Goal: Communication & Community: Answer question/provide support

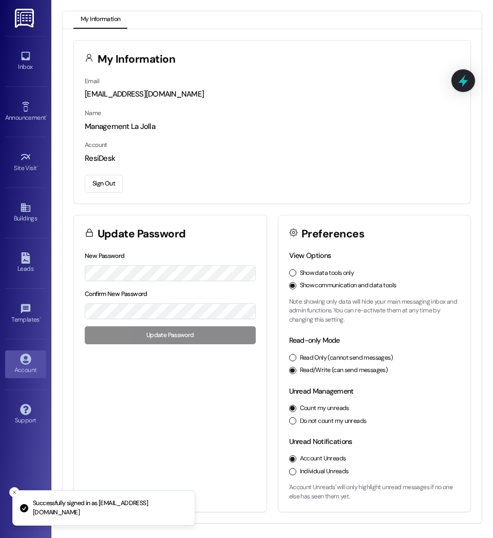
click at [271, 110] on div "Name Management La Jolla" at bounding box center [272, 119] width 375 height 25
click at [28, 50] on icon at bounding box center [25, 55] width 11 height 11
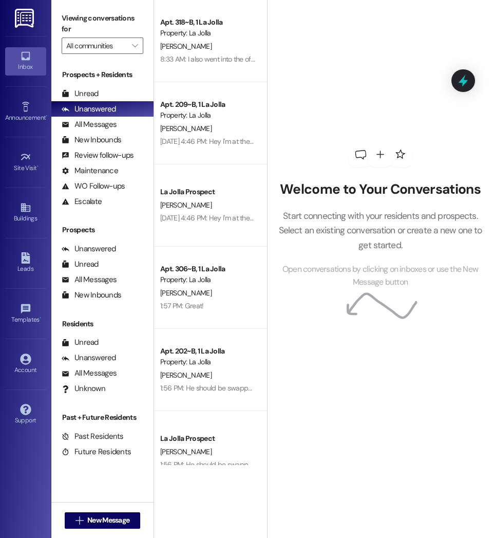
click at [121, 65] on div "Prospects + Residents Unread (0) Unread: Any message you haven't read yet will …" at bounding box center [102, 279] width 102 height 431
click at [115, 94] on div "Unread (0)" at bounding box center [102, 93] width 102 height 15
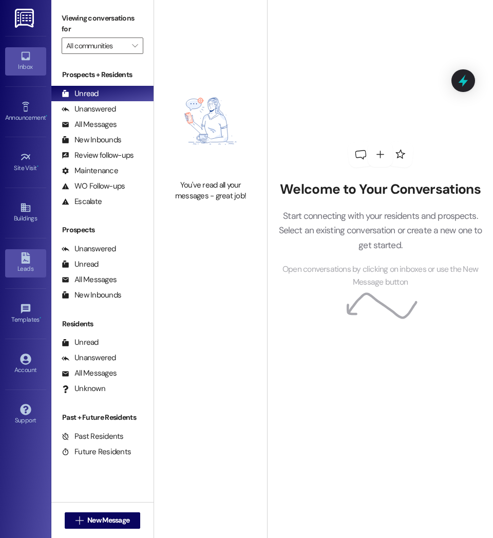
click at [21, 265] on div "Leads" at bounding box center [25, 269] width 51 height 10
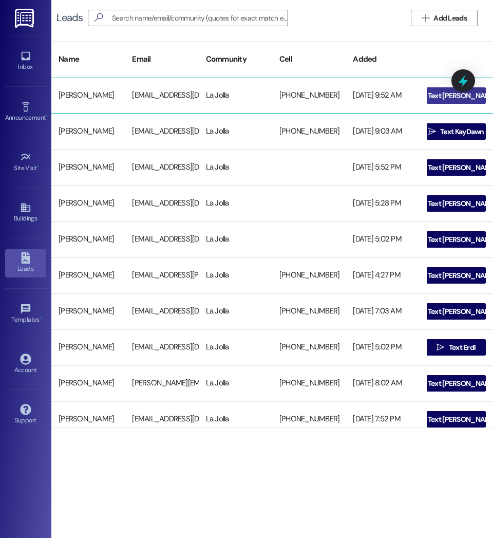
click at [448, 91] on span "Text [PERSON_NAME]" at bounding box center [462, 95] width 69 height 11
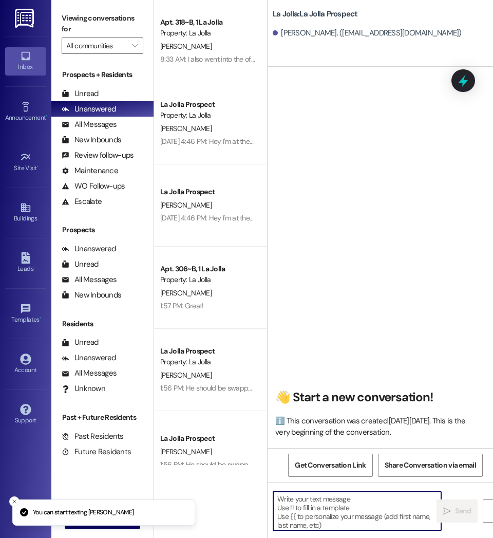
click at [357, 512] on textarea at bounding box center [357, 511] width 168 height 39
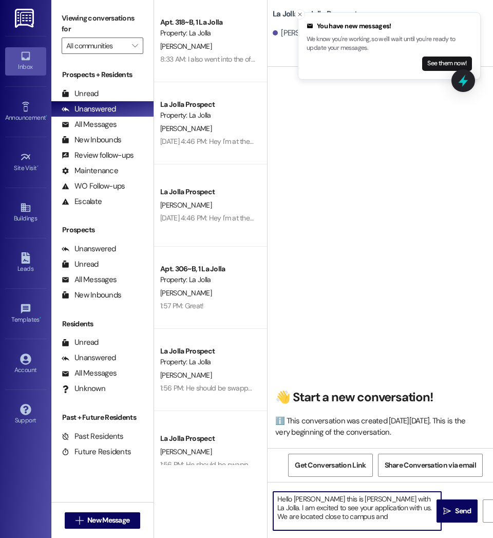
type textarea "Hello [PERSON_NAME] this is [PERSON_NAME] with La Jolla. I am excited to see yo…"
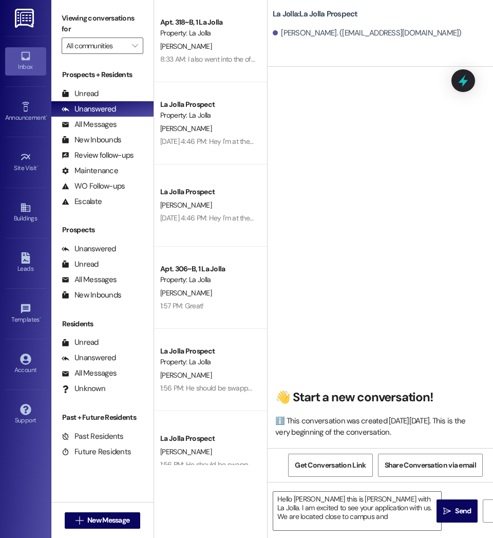
click at [339, 34] on div "[PERSON_NAME]. ([EMAIL_ADDRESS][DOMAIN_NAME])" at bounding box center [367, 33] width 189 height 11
click at [250, 295] on div "[PERSON_NAME]" at bounding box center [207, 293] width 97 height 13
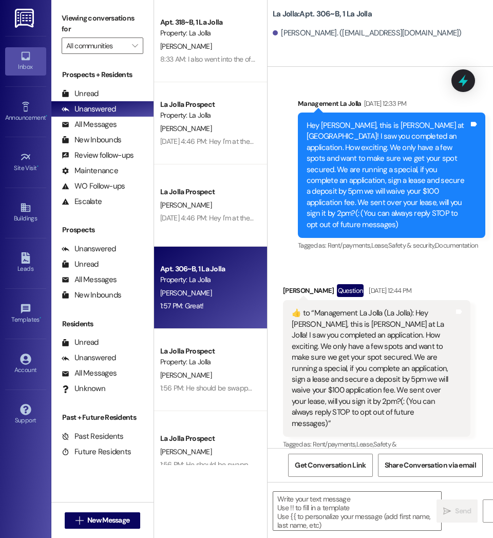
scroll to position [15013, 0]
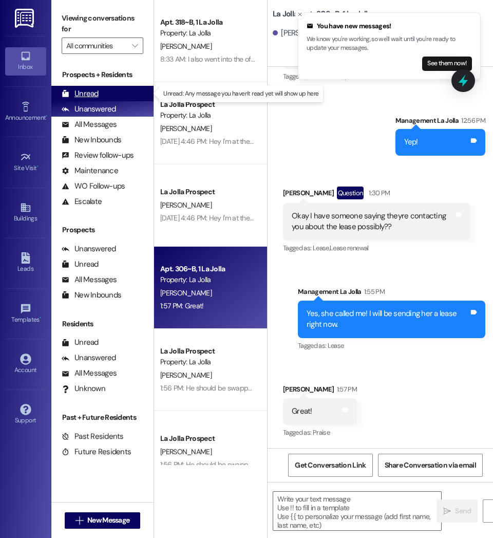
click at [116, 95] on div "Unread (0)" at bounding box center [102, 93] width 102 height 15
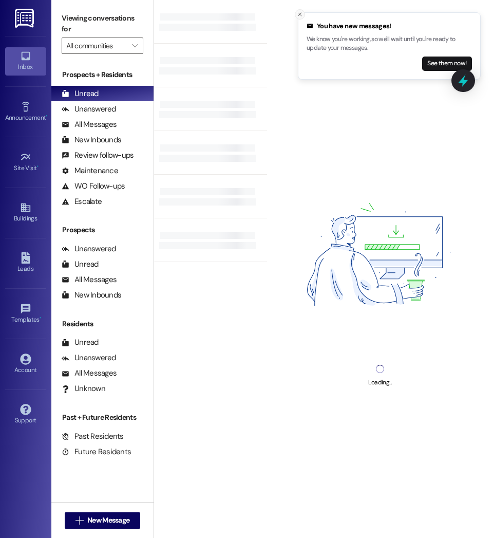
click at [297, 16] on icon "Close toast" at bounding box center [300, 14] width 6 height 6
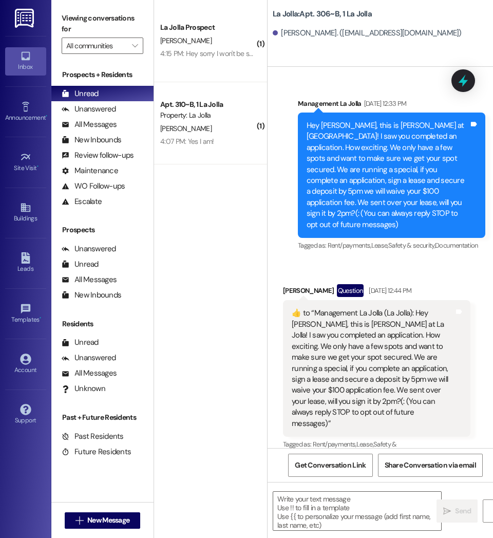
scroll to position [15013, 0]
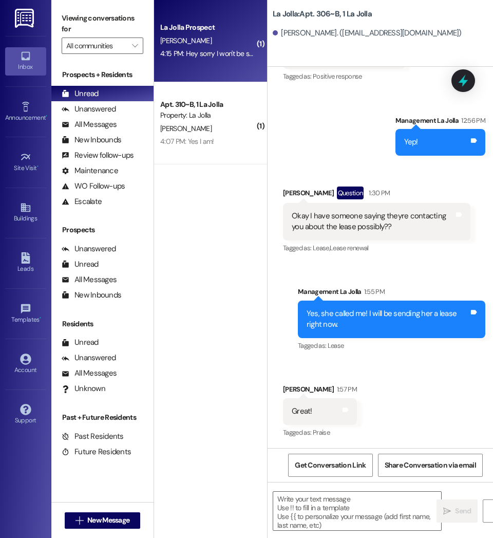
click at [209, 59] on div "4:15 PM: Hey sorry I won't be staying with you guys anymore. Thank you though 4…" at bounding box center [207, 53] width 97 height 13
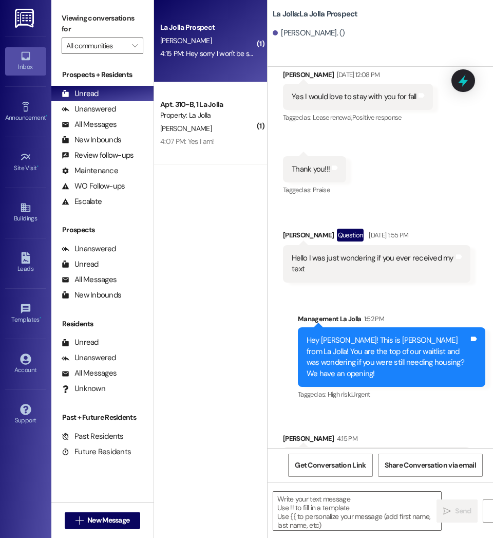
scroll to position [423, 0]
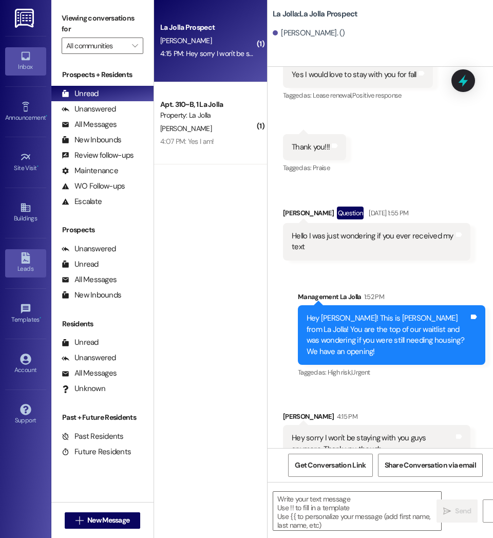
click at [29, 271] on div "Leads" at bounding box center [25, 269] width 51 height 10
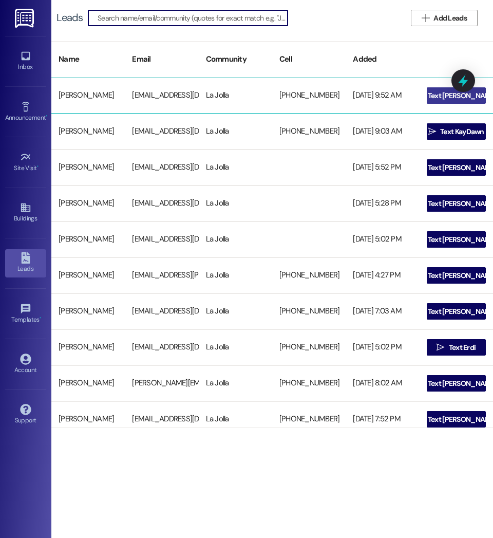
click at [424, 98] on icon "" at bounding box center [420, 95] width 8 height 8
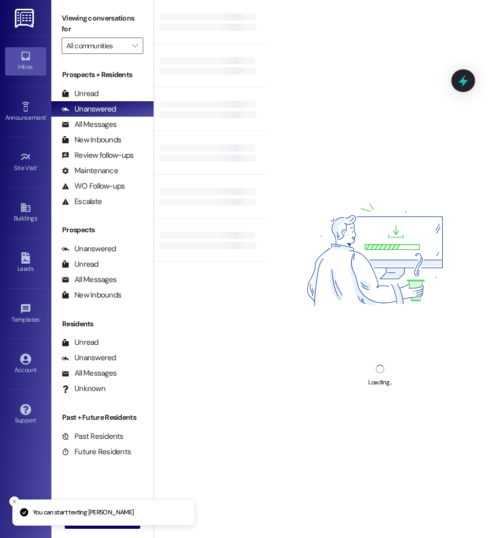
drag, startPoint x: 341, startPoint y: 518, endPoint x: 358, endPoint y: 439, distance: 80.6
click at [358, 439] on div "Loading..." at bounding box center [380, 269] width 226 height 538
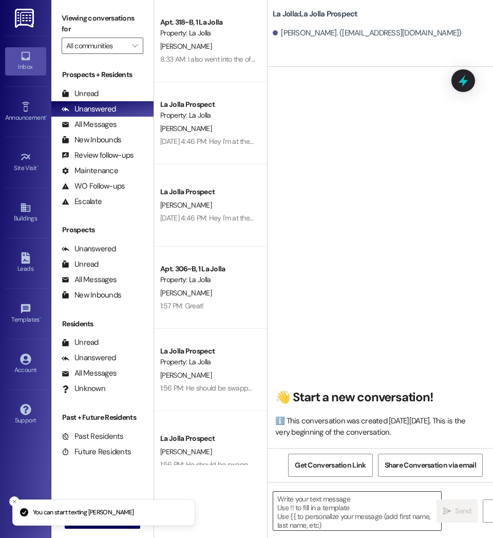
click at [351, 509] on textarea at bounding box center [357, 511] width 168 height 39
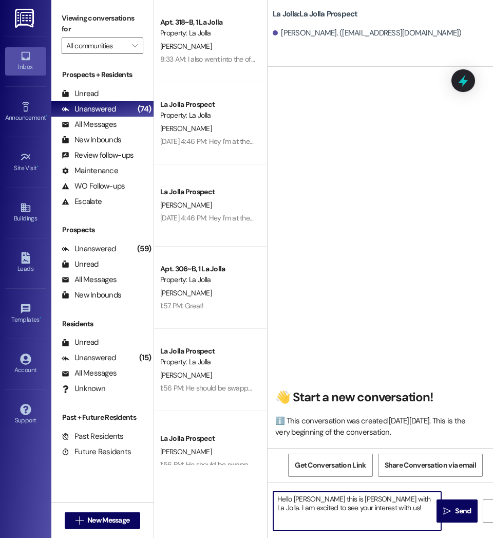
click at [394, 507] on textarea "Hello [PERSON_NAME] this is [PERSON_NAME] with La Jolla. I am excited to see yo…" at bounding box center [357, 511] width 168 height 39
drag, startPoint x: 297, startPoint y: 527, endPoint x: 285, endPoint y: 525, distance: 12.5
click at [285, 525] on textarea "Hello [PERSON_NAME] this is [PERSON_NAME] with La Jolla. I am excited to see yo…" at bounding box center [357, 511] width 168 height 39
click at [337, 523] on textarea "Hello [PERSON_NAME] this is [PERSON_NAME] with La Jolla. I am excited to see yo…" at bounding box center [357, 511] width 168 height 39
drag, startPoint x: 331, startPoint y: 526, endPoint x: 261, endPoint y: 479, distance: 84.4
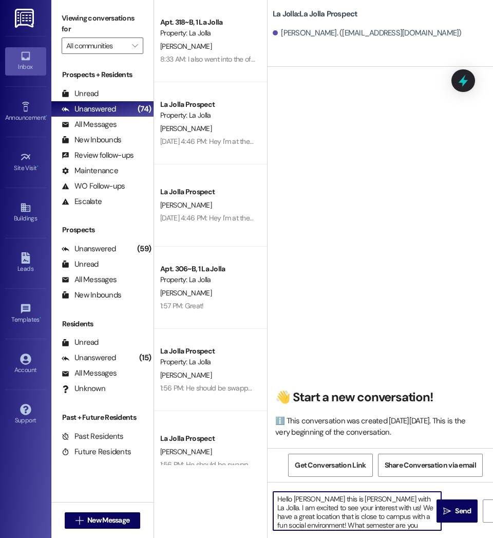
click at [261, 479] on div "Apt. 318~B, 1 La Jolla Property: La Jolla [PERSON_NAME] 8:33 AM: I also went in…" at bounding box center [323, 269] width 339 height 538
type textarea "Hello [PERSON_NAME] this is [PERSON_NAME] with La Jolla. I am excited to see yo…"
click at [326, 311] on div "👋 Start a new conversation! ℹ️ This conversation was created [DATE][DATE]. This…" at bounding box center [381, 261] width 226 height 373
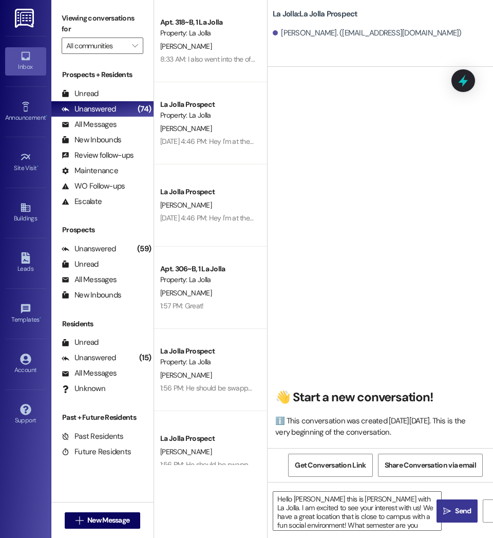
click at [451, 509] on span " Send" at bounding box center [458, 511] width 32 height 11
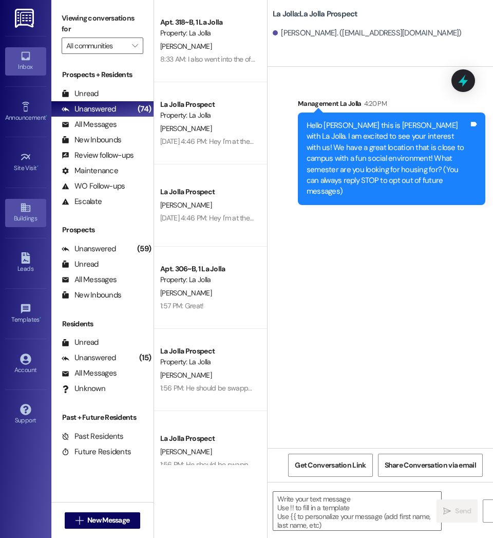
click at [23, 223] on div "Buildings" at bounding box center [25, 218] width 51 height 10
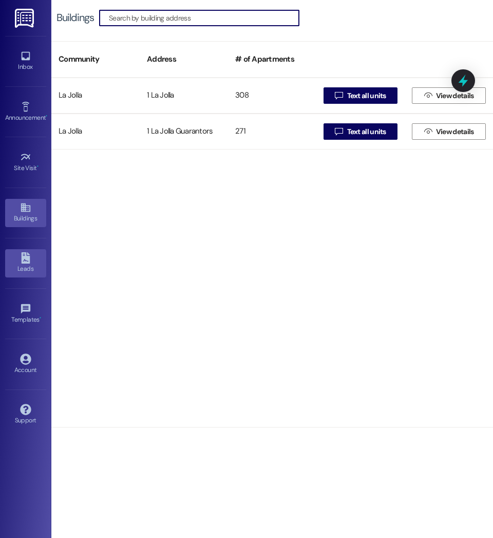
click at [28, 267] on div "Leads" at bounding box center [25, 269] width 51 height 10
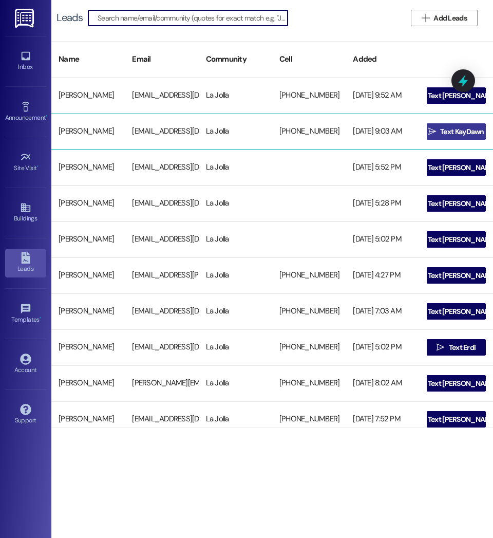
click at [442, 130] on span "Text KayDawn" at bounding box center [463, 131] width 44 height 11
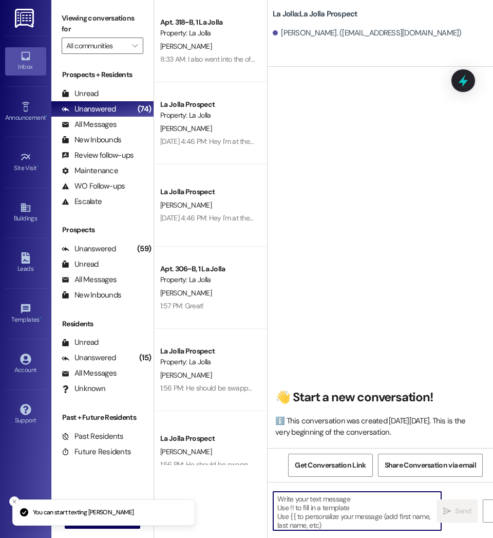
click at [371, 511] on textarea at bounding box center [357, 511] width 168 height 39
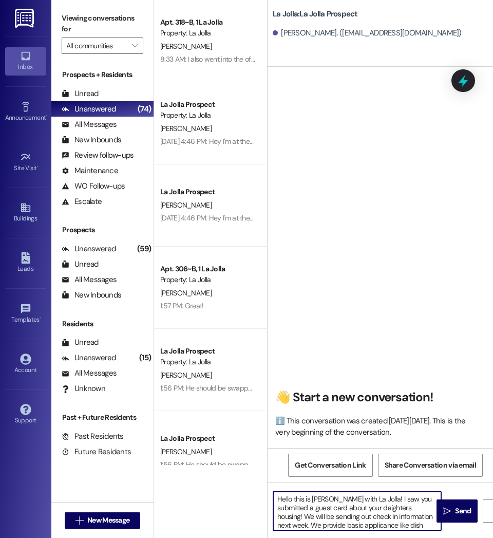
scroll to position [9, 0]
click at [428, 529] on textarea "Hello this is [PERSON_NAME] with La Jolla! I saw you submitted a guest card abo…" at bounding box center [357, 511] width 168 height 39
click at [408, 512] on textarea "Hello this is [PERSON_NAME] with La Jolla! I saw you submitted a guest card abo…" at bounding box center [357, 511] width 168 height 39
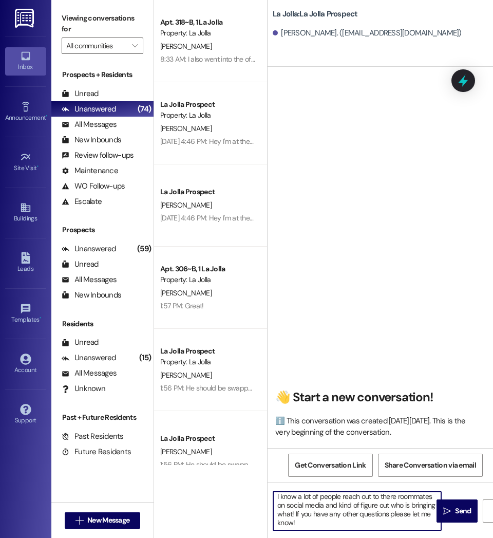
scroll to position [0, 0]
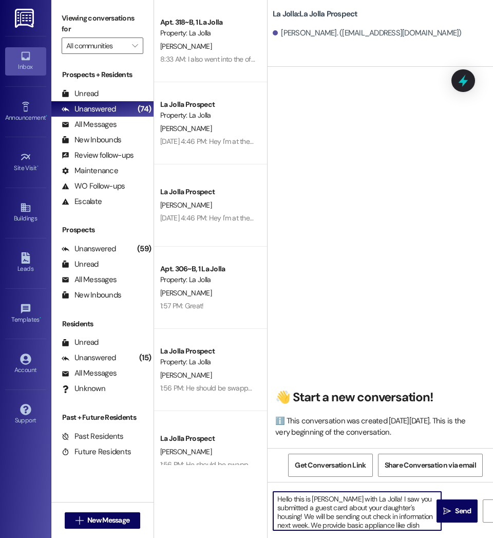
drag, startPoint x: 350, startPoint y: 520, endPoint x: 247, endPoint y: 485, distance: 108.6
click at [247, 485] on div "Apt. 318~B, 1 La Jolla Property: La Jolla [PERSON_NAME] 8:33 AM: I also went in…" at bounding box center [323, 269] width 339 height 538
type textarea "Hello this is [PERSON_NAME] with La Jolla! I saw you submitted a guest card abo…"
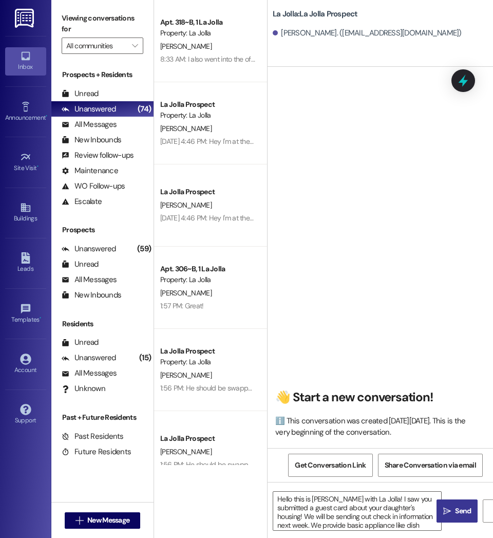
click at [447, 520] on button " Send" at bounding box center [457, 511] width 41 height 23
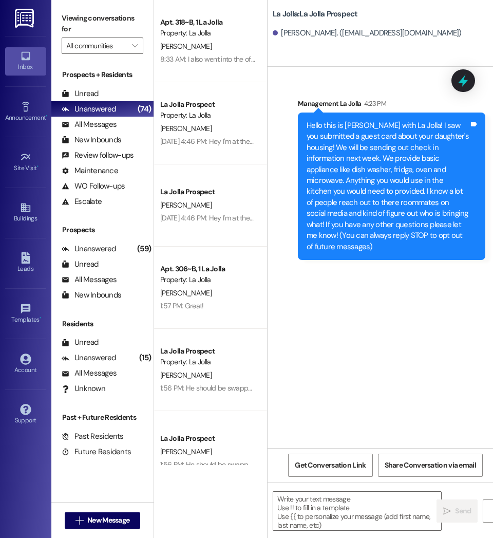
click at [412, 22] on div "La Jolla: La Jolla Prospect [PERSON_NAME]. ([EMAIL_ADDRESS][DOMAIN_NAME])" at bounding box center [383, 23] width 221 height 41
click at [20, 260] on icon at bounding box center [25, 257] width 11 height 11
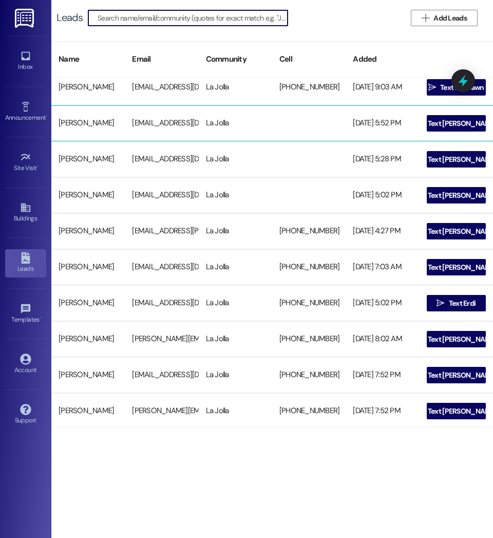
scroll to position [46, 0]
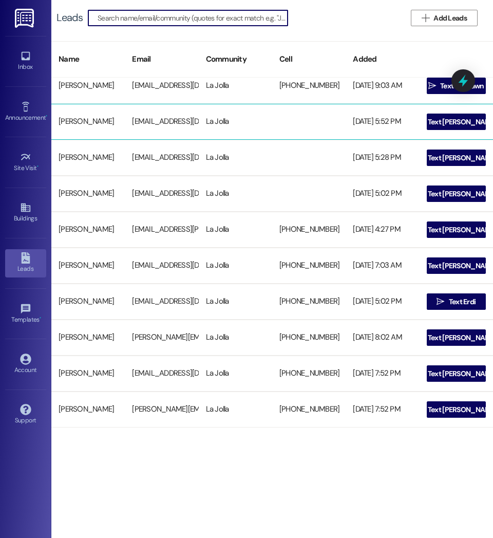
click at [187, 182] on div "[PERSON_NAME] [EMAIL_ADDRESS][DOMAIN_NAME] La Jolla [DATE] 5:02 PM  Text [PERS…" at bounding box center [272, 194] width 442 height 36
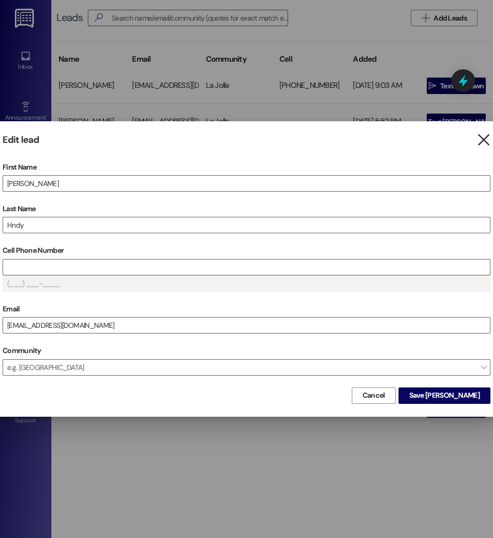
click at [488, 144] on icon "" at bounding box center [484, 140] width 14 height 11
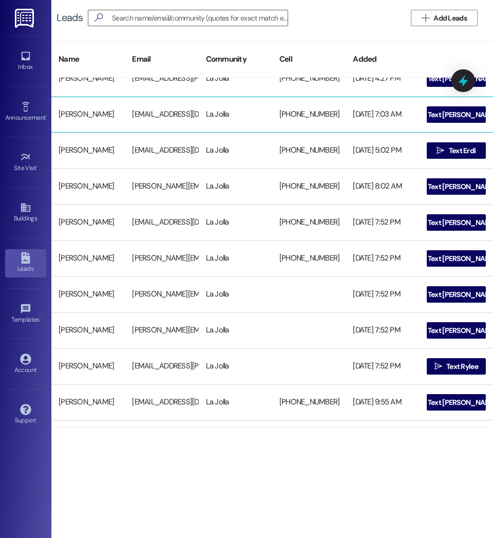
scroll to position [197, 0]
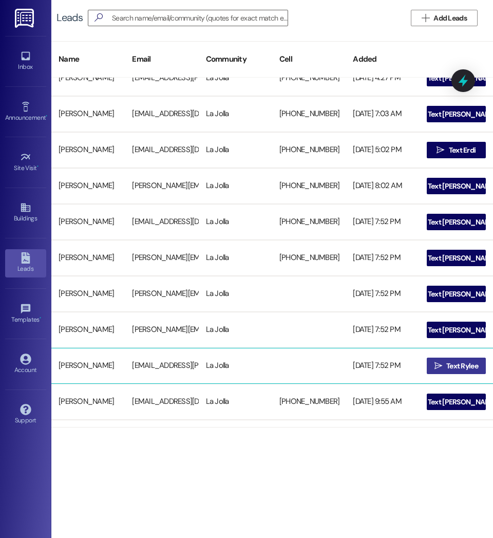
click at [460, 367] on span "Text Rylee" at bounding box center [463, 366] width 32 height 11
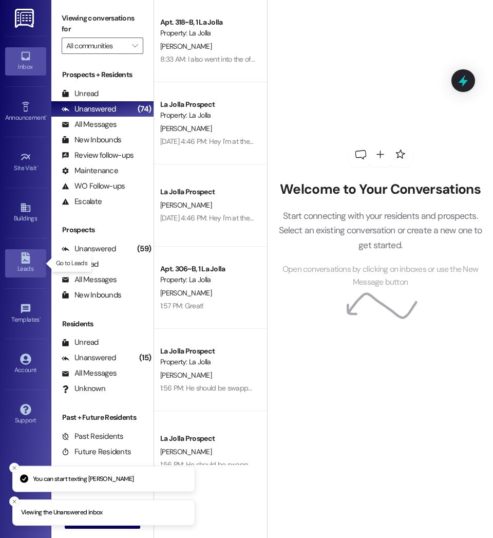
click at [5, 267] on div "Leads" at bounding box center [25, 269] width 51 height 10
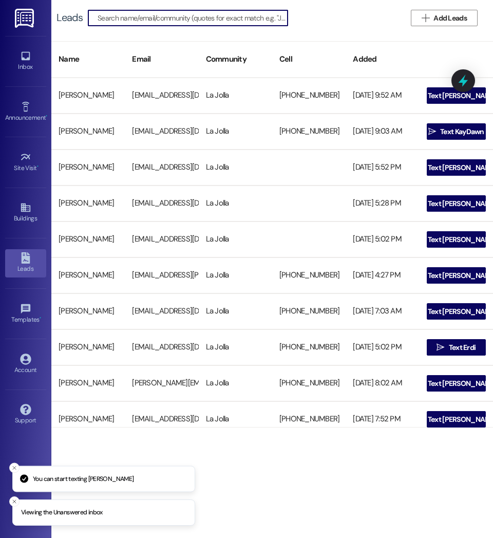
click at [66, 114] on div "[PERSON_NAME] [EMAIL_ADDRESS][DOMAIN_NAME] La Jolla [PHONE_NUMBER] [DATE] 9:03 …" at bounding box center [272, 132] width 442 height 36
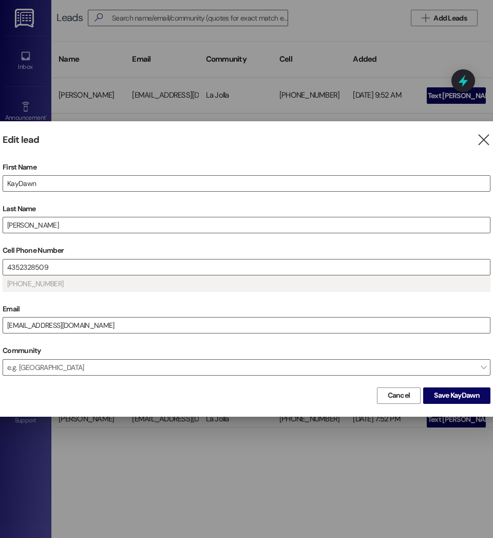
drag, startPoint x: 87, startPoint y: 149, endPoint x: 85, endPoint y: 154, distance: 5.7
click at [85, 154] on div "Edit lead  First Name [PERSON_NAME] Last Name [PERSON_NAME] Cell Phone Number …" at bounding box center [247, 268] width 514 height 295
click at [487, 140] on icon "" at bounding box center [484, 140] width 14 height 11
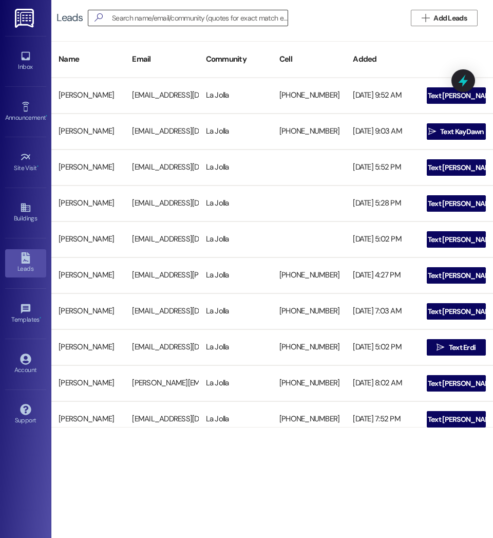
click at [147, 19] on input at bounding box center [200, 18] width 176 height 14
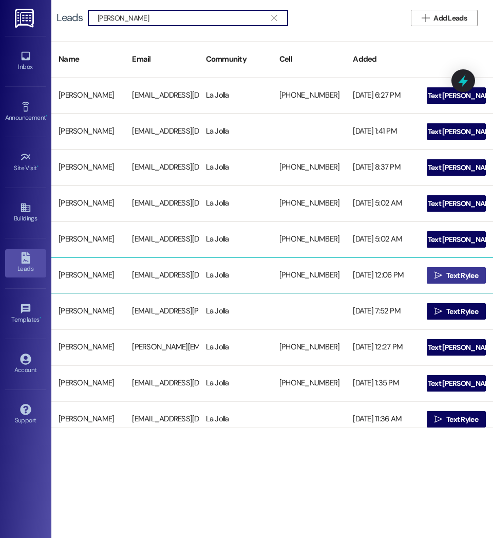
type input "[PERSON_NAME]"
click at [445, 274] on span "Text Rylee" at bounding box center [463, 275] width 36 height 11
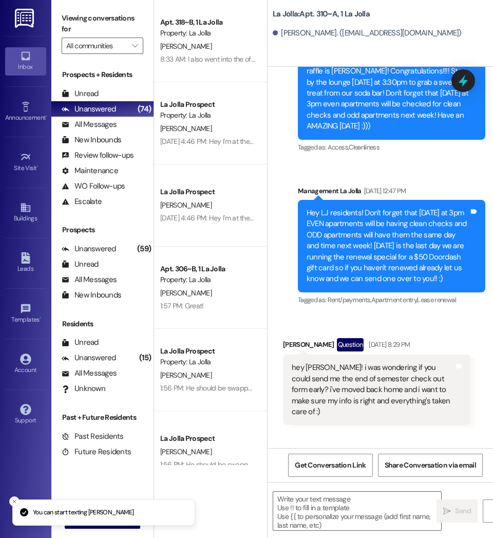
click at [367, 409] on div "Announcement, sent via SMS Management La Jolla [DATE] 3:21 PM Announcement: Hey…" at bounding box center [381, 257] width 226 height 381
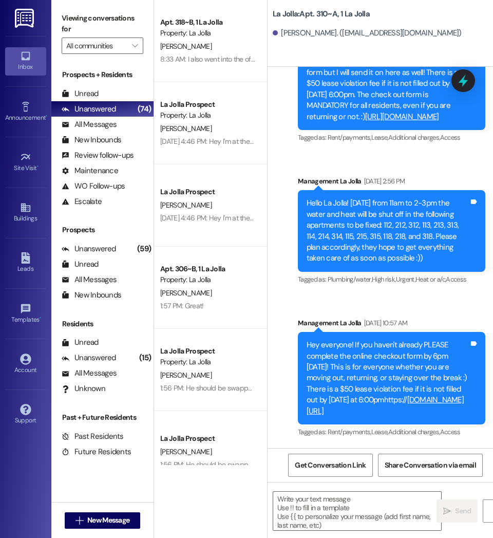
scroll to position [24825, 0]
click at [359, 511] on textarea at bounding box center [357, 511] width 168 height 39
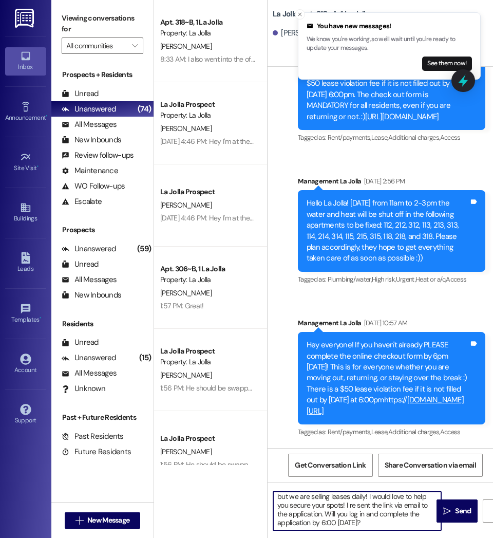
scroll to position [0, 0]
drag, startPoint x: 359, startPoint y: 524, endPoint x: 268, endPoint y: 490, distance: 97.3
click at [268, 490] on div "Hello [PERSON_NAME] this is [PERSON_NAME] with La Jolla. I am excited to see yo…" at bounding box center [381, 520] width 226 height 77
type textarea "Hello [PERSON_NAME] this is [PERSON_NAME] with La Jolla. I am excited to see yo…"
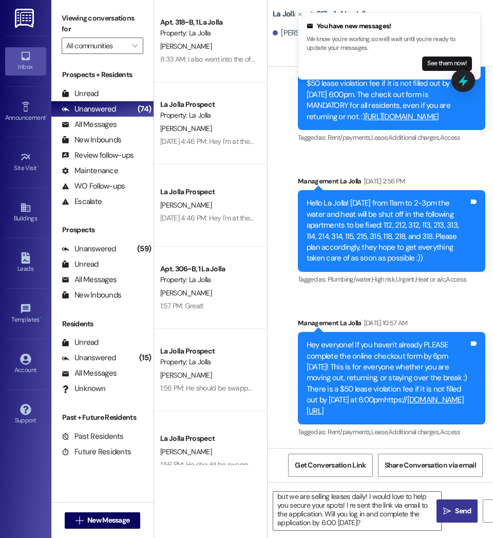
click at [452, 519] on button " Send" at bounding box center [457, 511] width 41 height 23
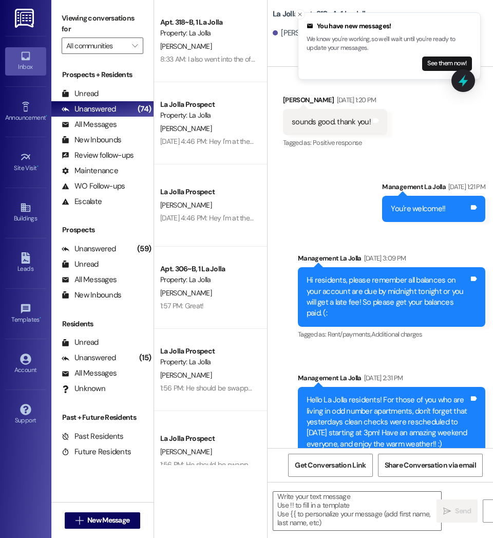
scroll to position [22705, 0]
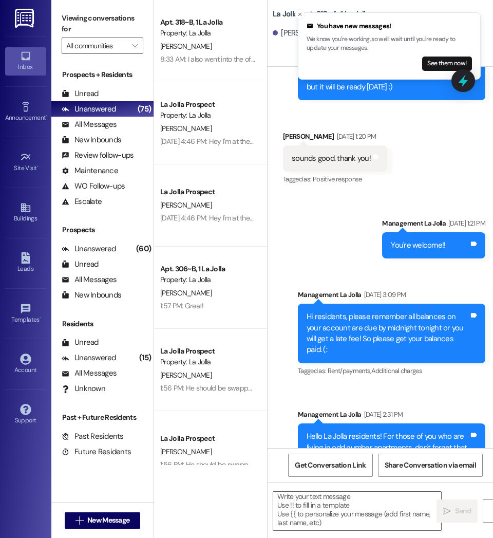
click at [262, 144] on div "La Jolla Prospect Property: La [PERSON_NAME] [DATE] 4:46 PM: Hey I'm at the off…" at bounding box center [210, 123] width 113 height 82
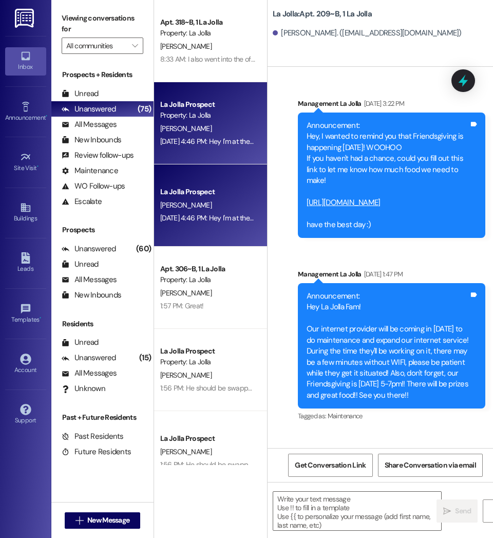
scroll to position [27180, 0]
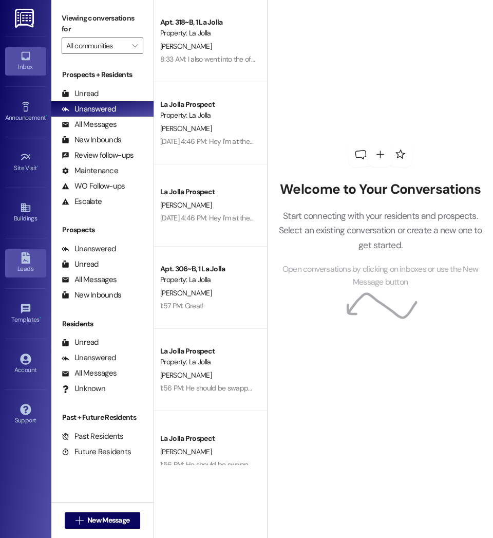
click at [29, 268] on div "Leads" at bounding box center [25, 269] width 51 height 10
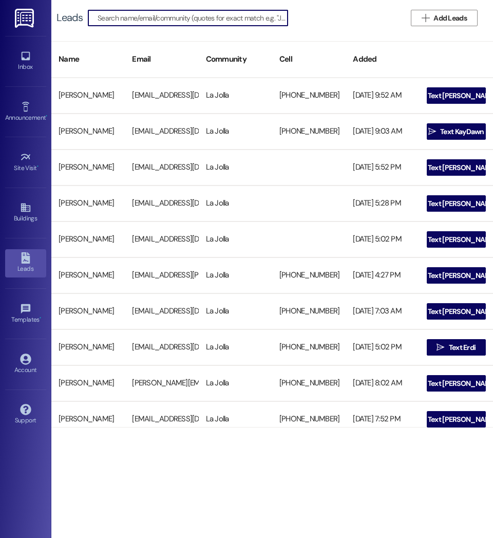
click at [190, 18] on input at bounding box center [193, 18] width 190 height 14
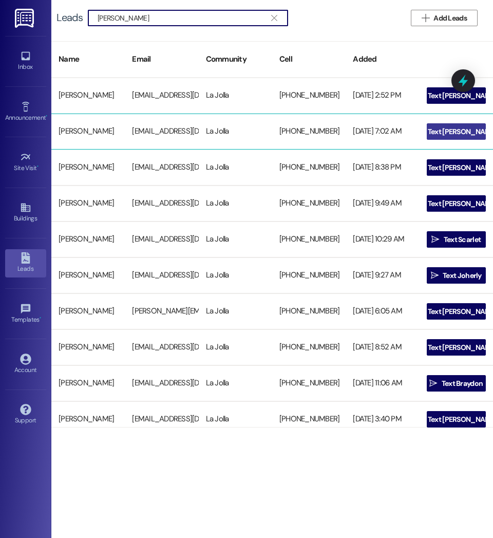
type input "Ramos"
click at [446, 131] on span "Text Alexandra" at bounding box center [462, 131] width 69 height 11
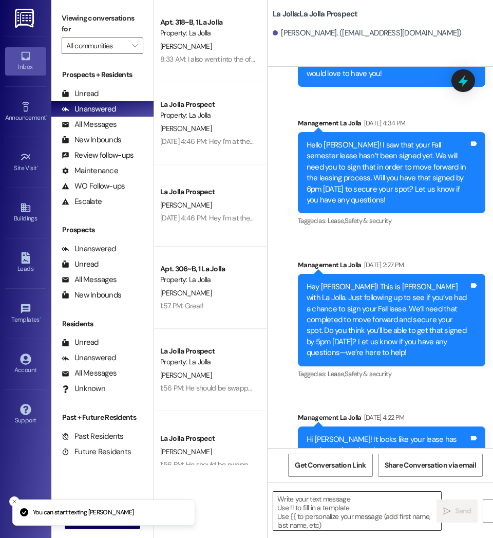
scroll to position [2199, 0]
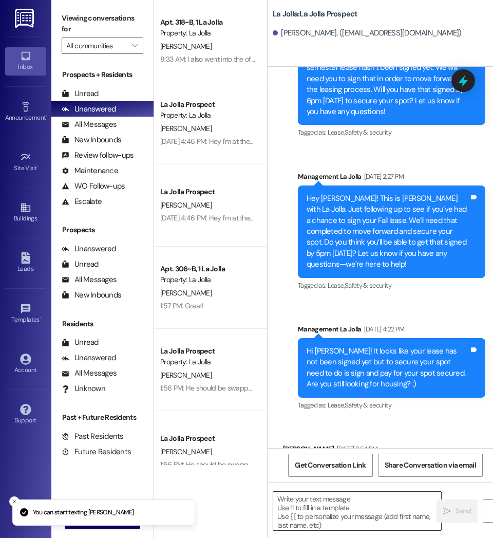
click at [345, 512] on textarea at bounding box center [357, 511] width 168 height 39
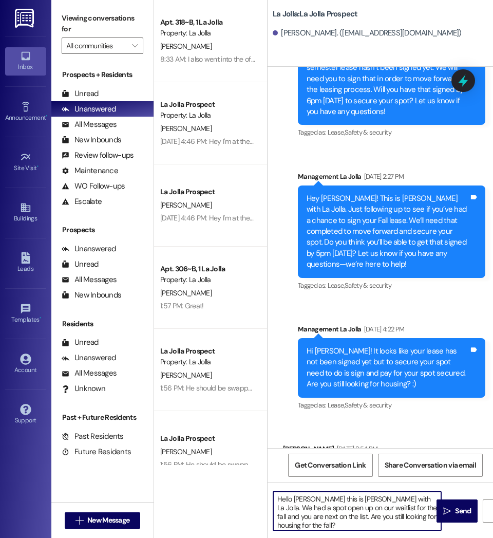
type textarea "Hello Alexandra this is Courtney with La Jolla. We had a spot open up on our wa…"
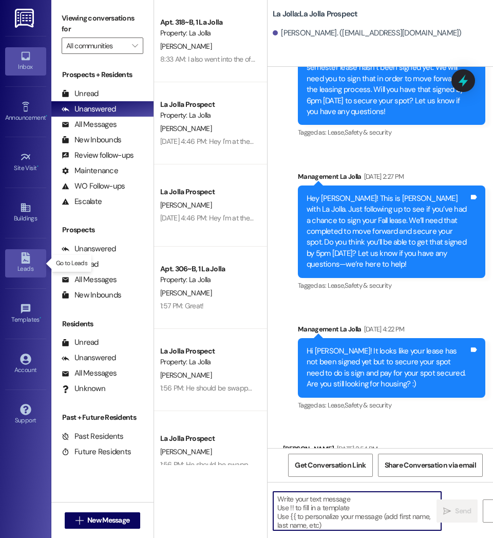
click at [36, 253] on link "Leads" at bounding box center [25, 263] width 41 height 28
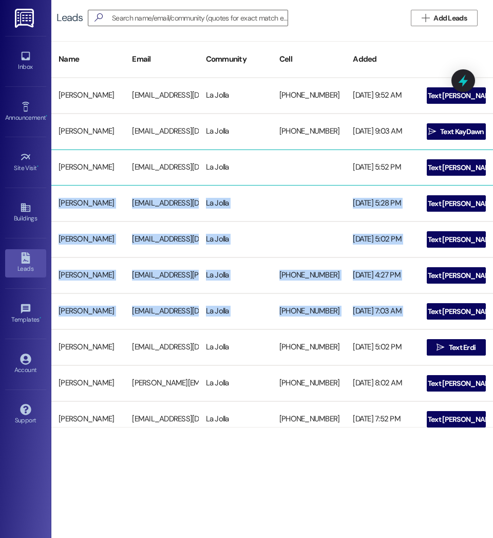
drag, startPoint x: 469, startPoint y: 323, endPoint x: 468, endPoint y: 164, distance: 159.3
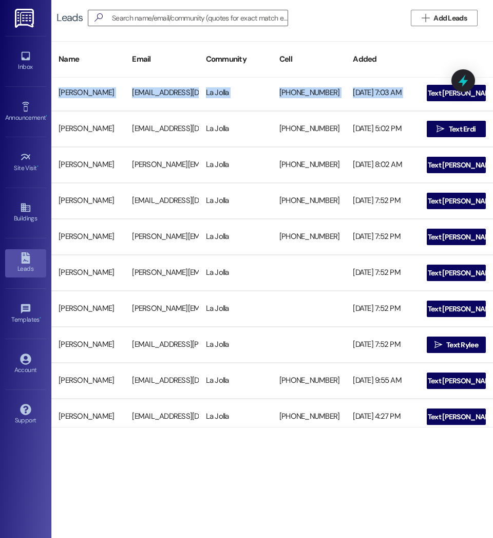
scroll to position [219, 0]
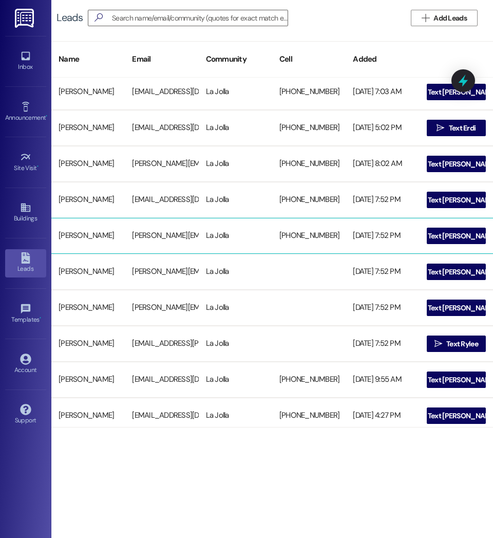
click at [320, 249] on div "Sophia Hodges sophia.hodges@missionary.org La Jolla +15099407323 08/07/2025 at …" at bounding box center [272, 236] width 442 height 36
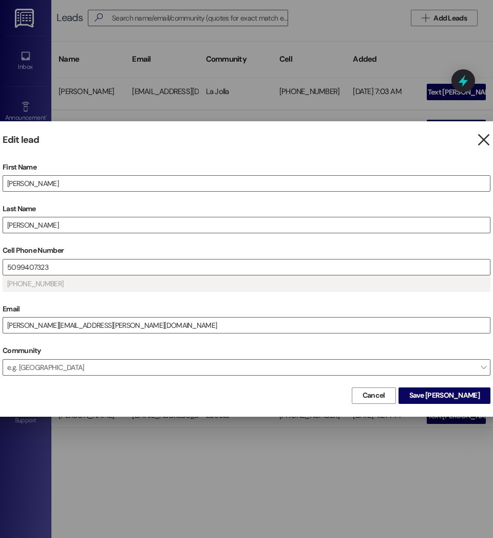
click at [482, 138] on icon "" at bounding box center [484, 140] width 14 height 11
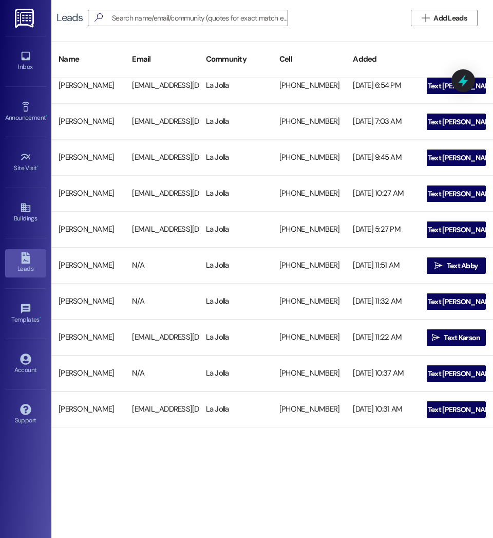
scroll to position [838, 0]
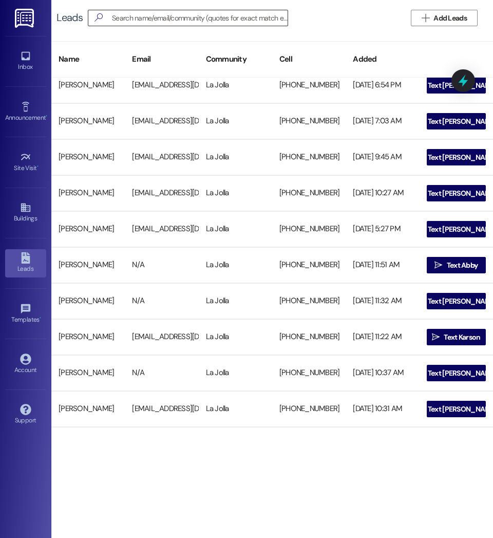
click at [265, 17] on input at bounding box center [200, 18] width 176 height 14
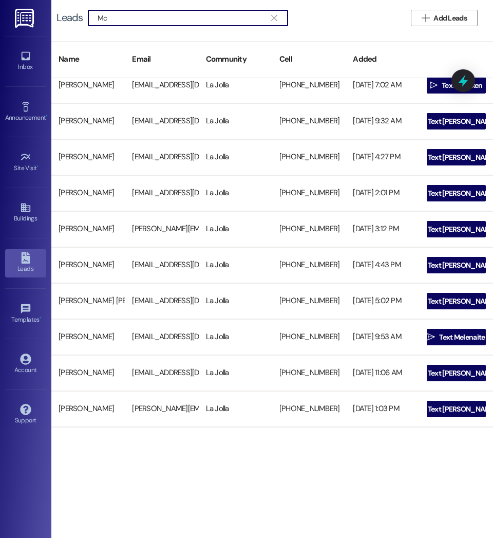
type input "M"
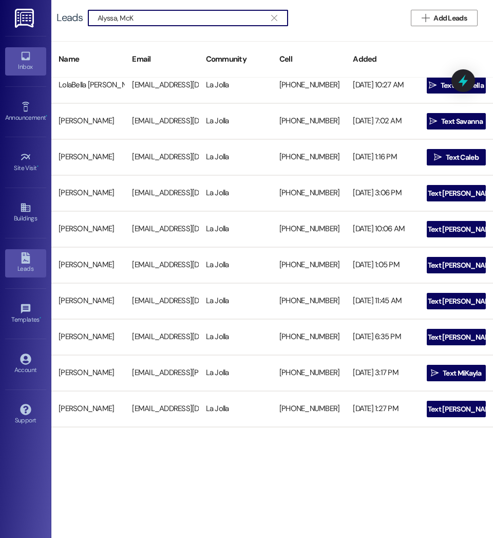
type input "Alyssa, McK"
click at [28, 53] on icon at bounding box center [25, 55] width 11 height 11
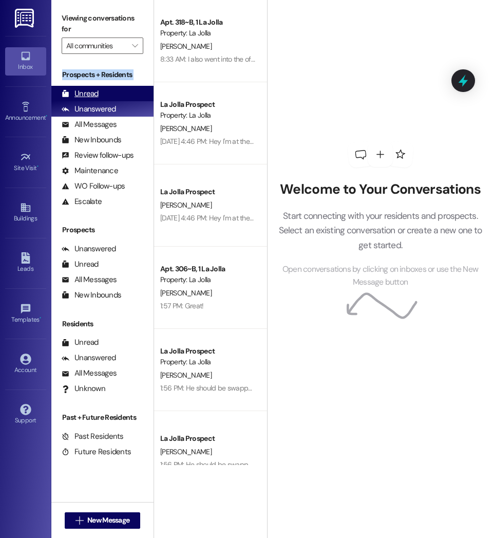
drag, startPoint x: 61, startPoint y: 72, endPoint x: 104, endPoint y: 95, distance: 49.0
click at [104, 95] on div "Prospects + Residents Unread (0) Unread: Any message you haven't read yet will …" at bounding box center [102, 139] width 102 height 140
click at [104, 95] on div "Unread (0)" at bounding box center [102, 93] width 102 height 15
click at [116, 94] on div "Unread (0)" at bounding box center [102, 93] width 102 height 15
click at [88, 86] on div "Unread (0)" at bounding box center [102, 93] width 102 height 15
